Goal: Find specific page/section: Find specific page/section

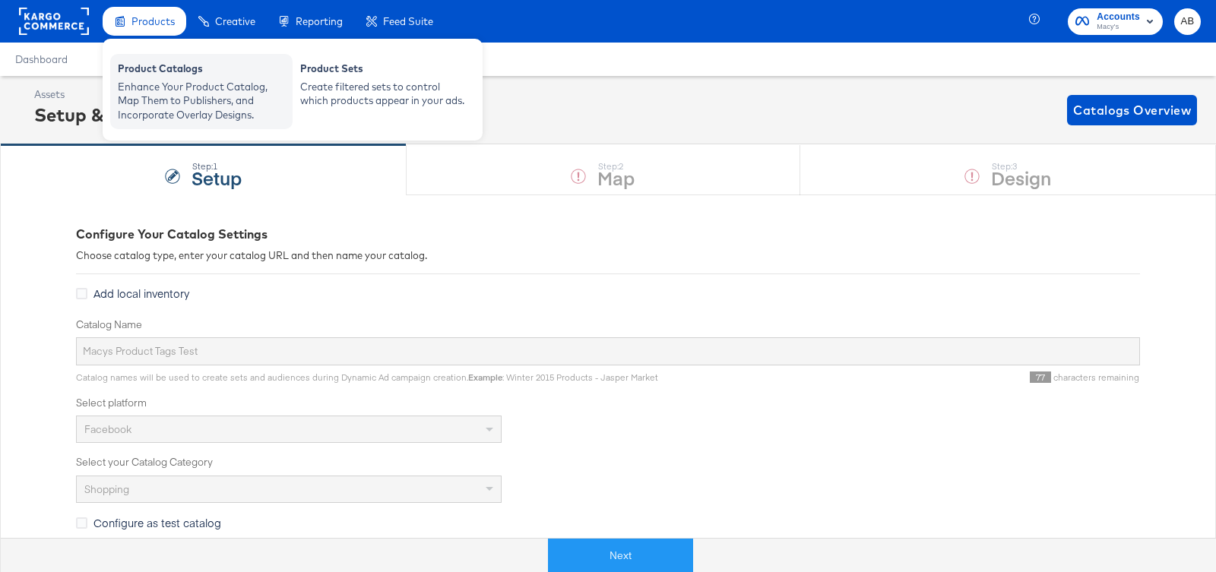
click at [144, 73] on div "Product Catalogs" at bounding box center [201, 71] width 167 height 18
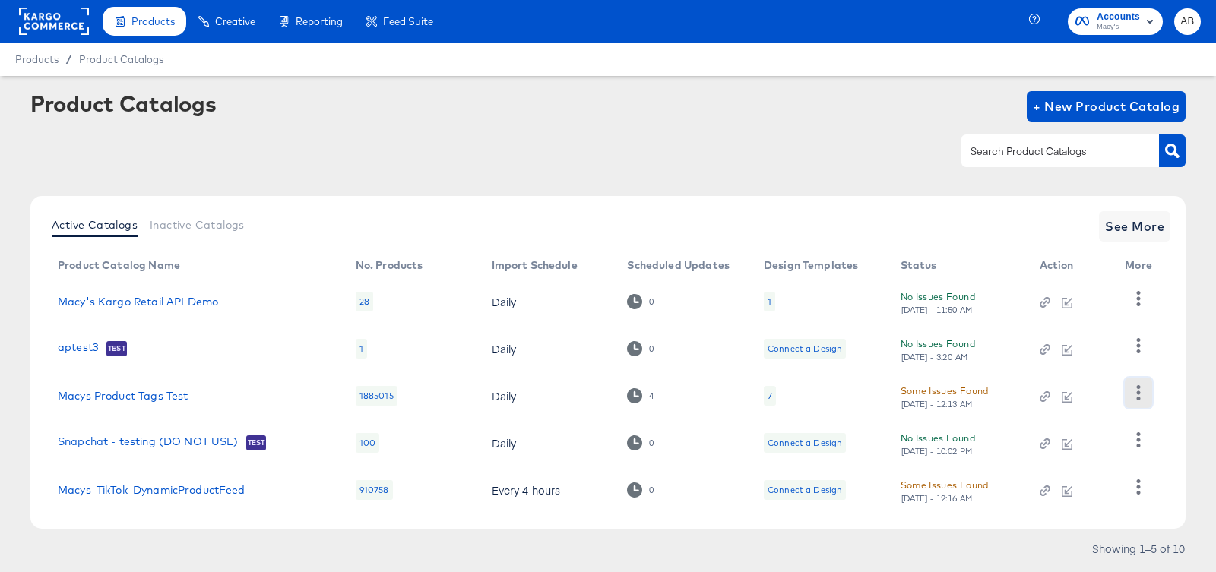
click at [1133, 389] on icon "button" at bounding box center [1138, 392] width 14 height 14
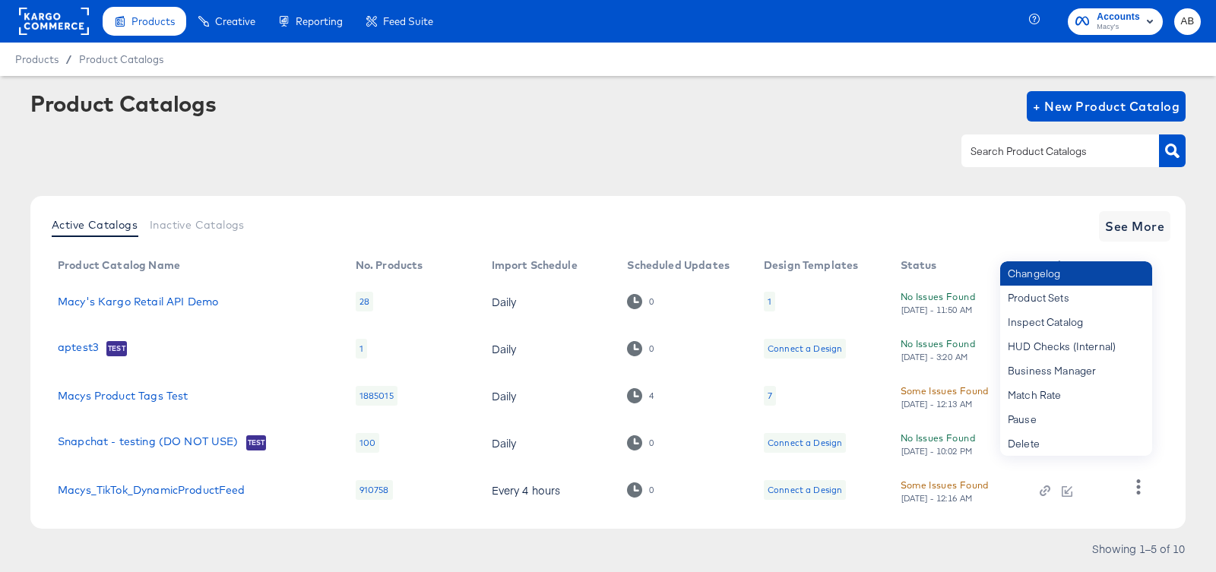
click at [1090, 280] on div "Changelog" at bounding box center [1076, 273] width 152 height 24
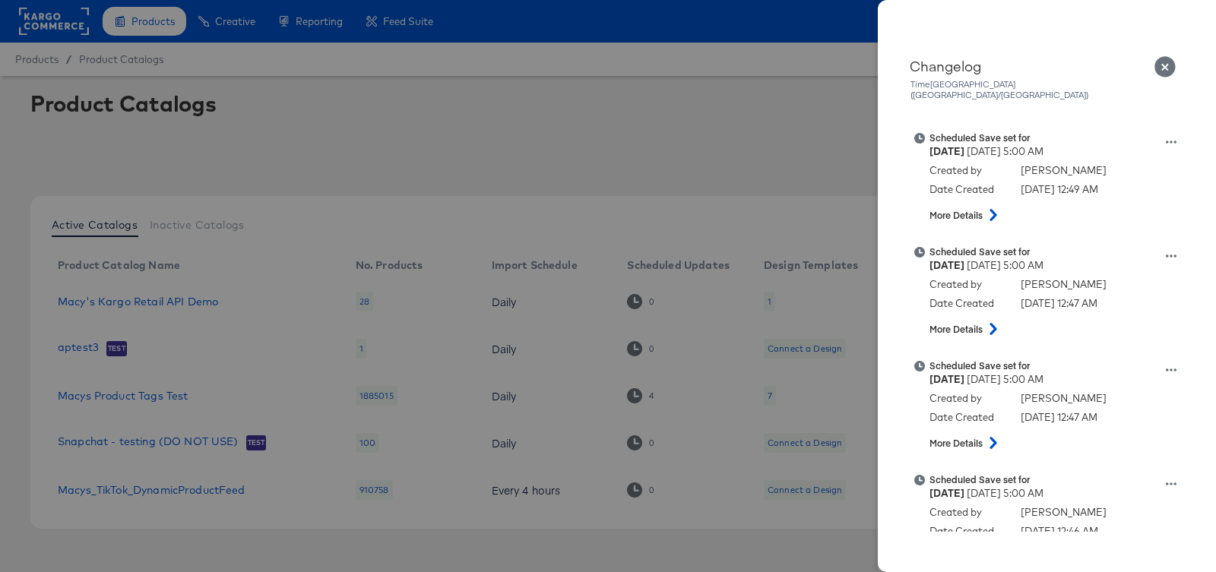
click at [1162, 64] on icon "Close" at bounding box center [1166, 67] width 22 height 22
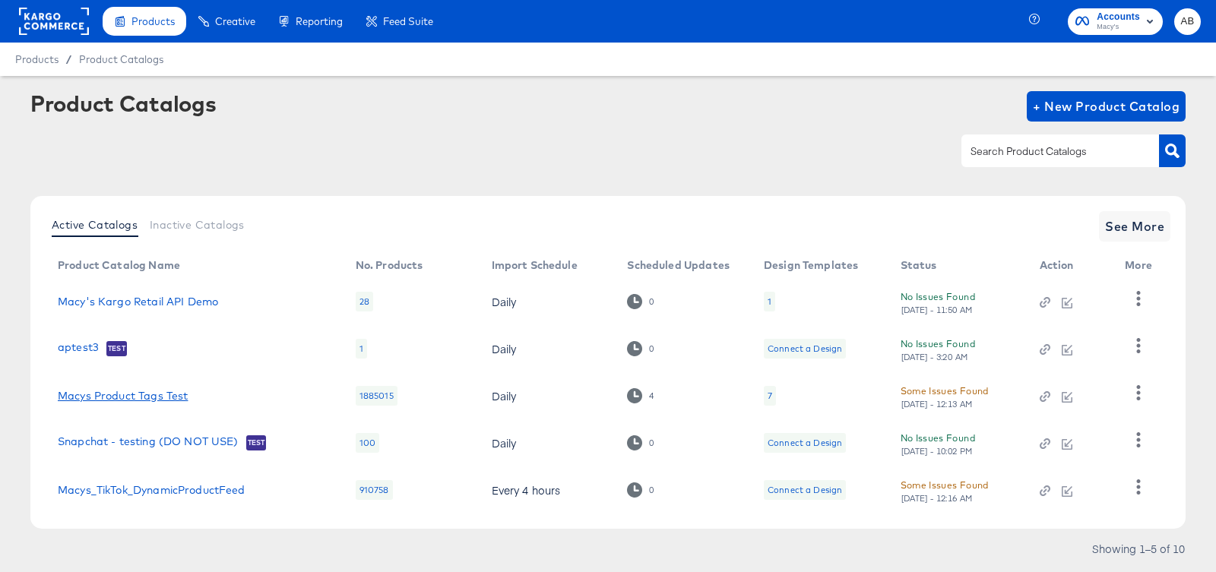
click at [108, 397] on link "Macys Product Tags Test" at bounding box center [123, 396] width 130 height 12
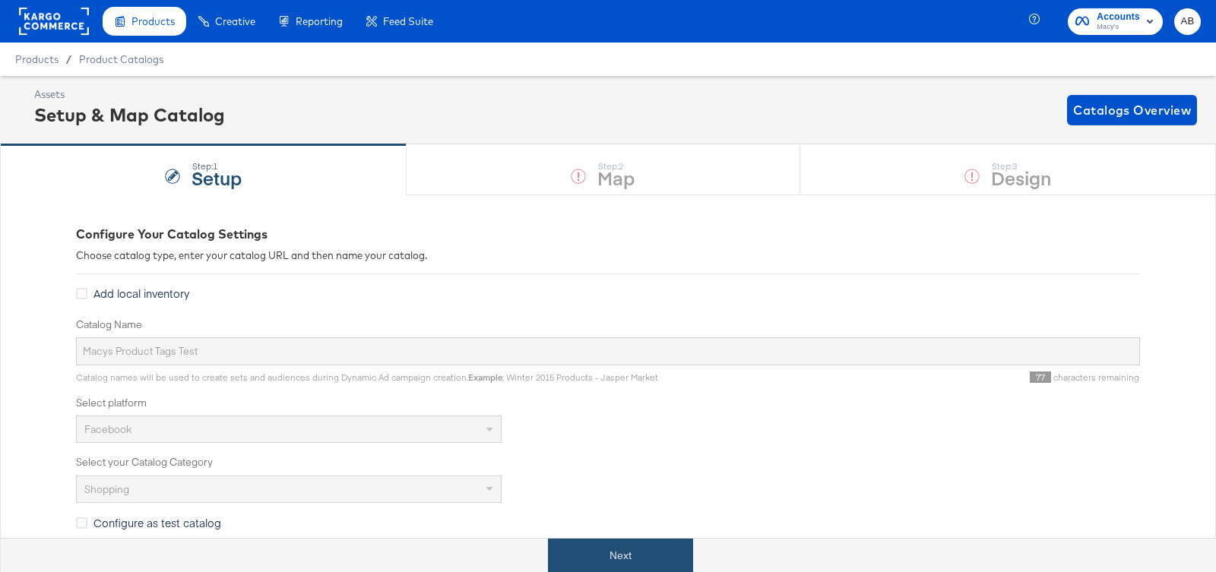
click at [644, 561] on button "Next" at bounding box center [620, 556] width 145 height 34
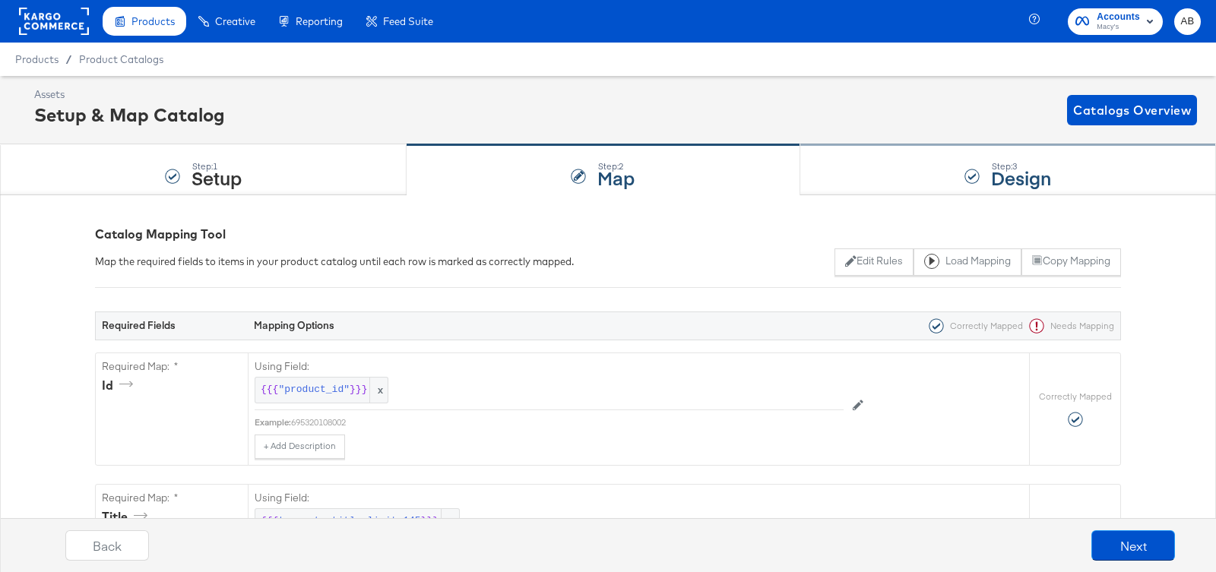
click at [1040, 160] on div "Step: 3 Design" at bounding box center [1021, 170] width 60 height 27
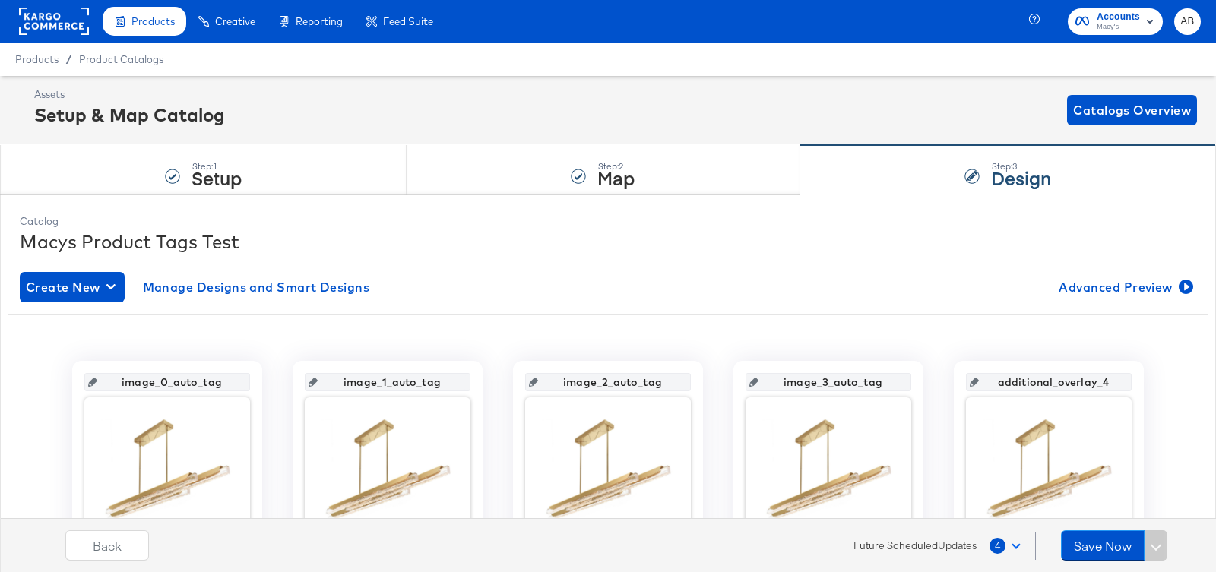
scroll to position [30, 0]
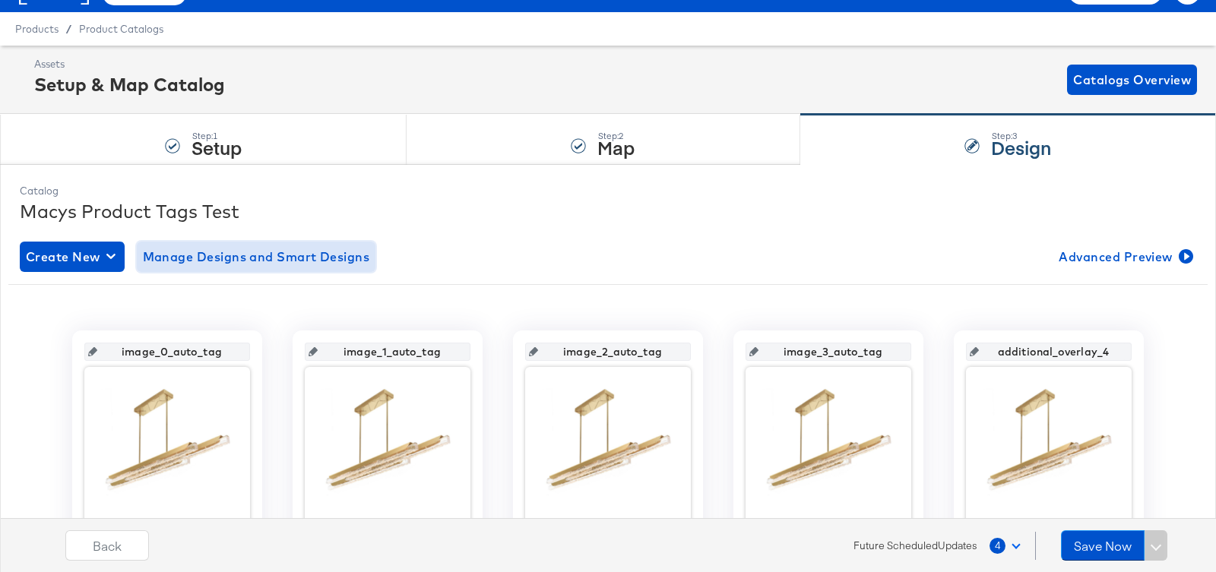
click at [252, 255] on span "Manage Designs and Smart Designs" at bounding box center [256, 256] width 227 height 21
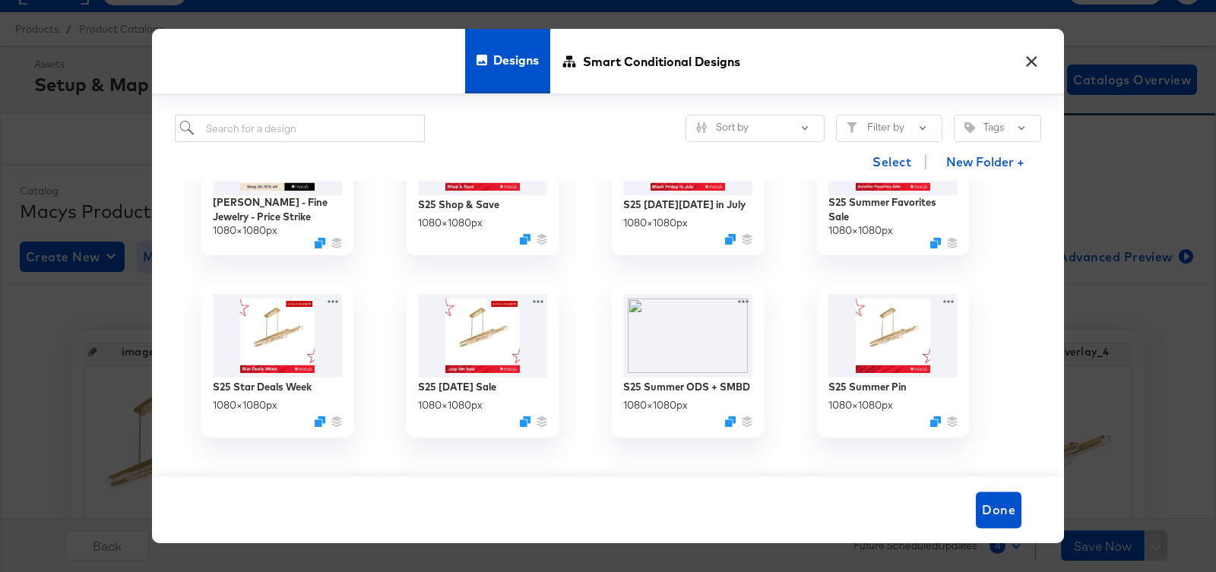
scroll to position [276, 0]
click at [651, 51] on span "Smart Conditional Designs" at bounding box center [661, 60] width 157 height 67
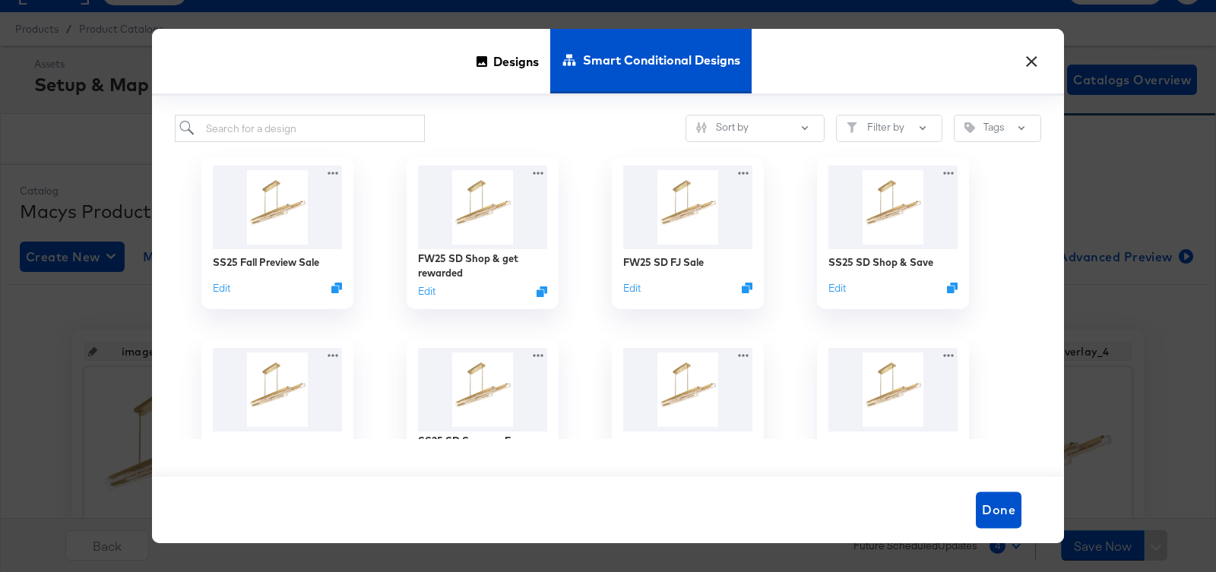
click at [1028, 59] on button "×" at bounding box center [1031, 57] width 27 height 27
